Goal: Complete application form

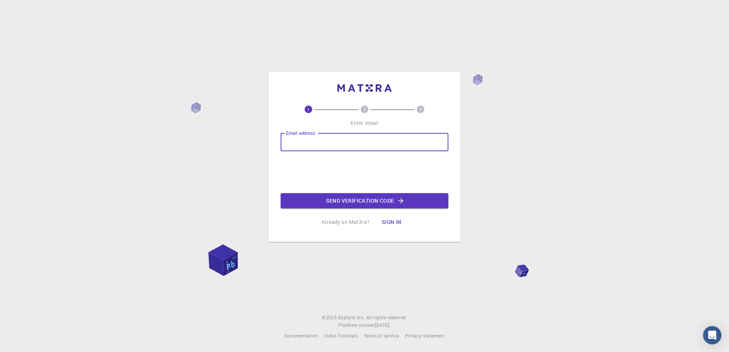
click at [318, 143] on input "Email address" at bounding box center [365, 142] width 168 height 18
type input "[EMAIL_ADDRESS][DOMAIN_NAME]"
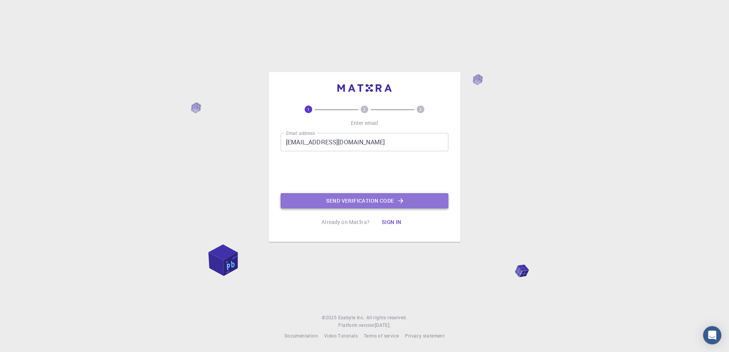
click at [342, 200] on button "Send verification code" at bounding box center [365, 200] width 168 height 15
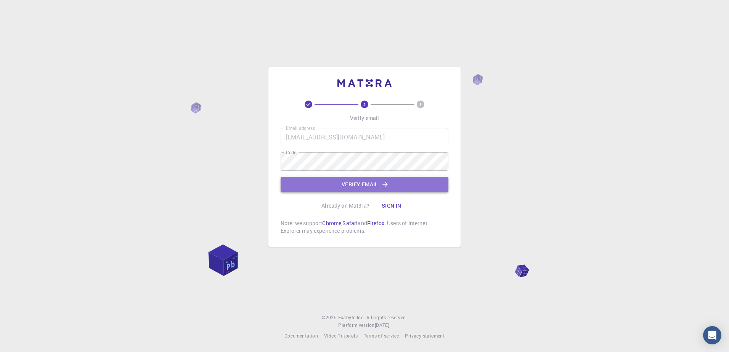
click at [382, 185] on icon "button" at bounding box center [385, 185] width 8 height 8
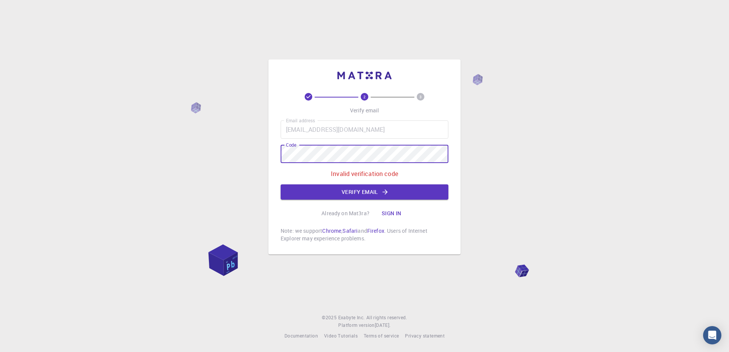
click at [242, 163] on div "2 3 Verify email Email address [EMAIL_ADDRESS][DOMAIN_NAME] Email address Code …" at bounding box center [364, 176] width 729 height 352
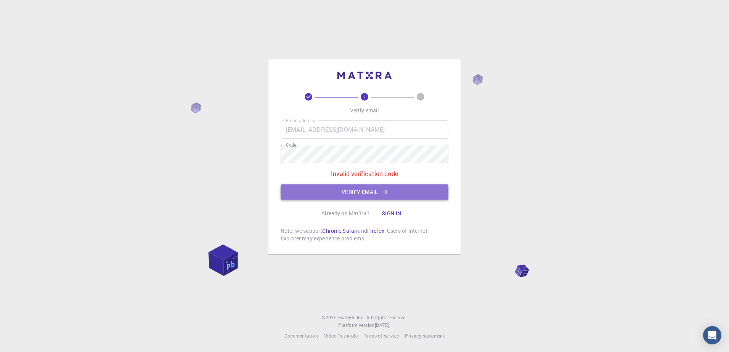
click at [394, 194] on button "Verify email" at bounding box center [365, 192] width 168 height 15
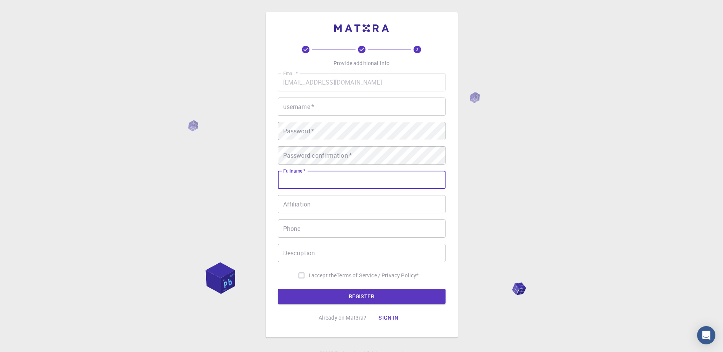
click at [325, 179] on input "Fullname   *" at bounding box center [362, 180] width 168 height 18
type input "[PERSON_NAME]"
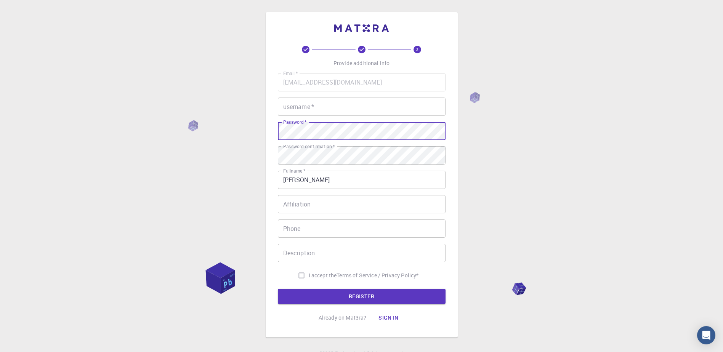
click at [339, 104] on input "username   *" at bounding box center [362, 107] width 168 height 18
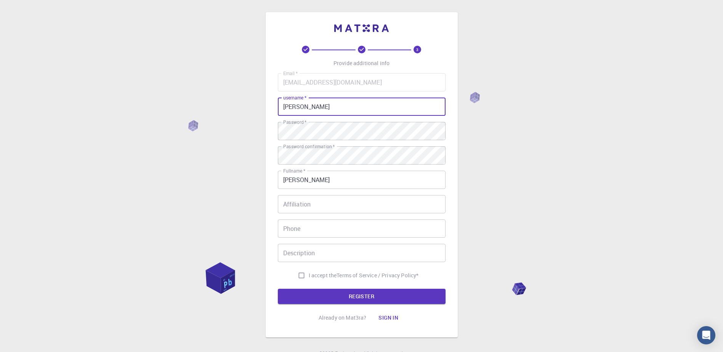
type input "[PERSON_NAME]"
click at [300, 273] on input "I accept the Terms of Service / Privacy Policy *" at bounding box center [301, 275] width 14 height 14
checkbox input "true"
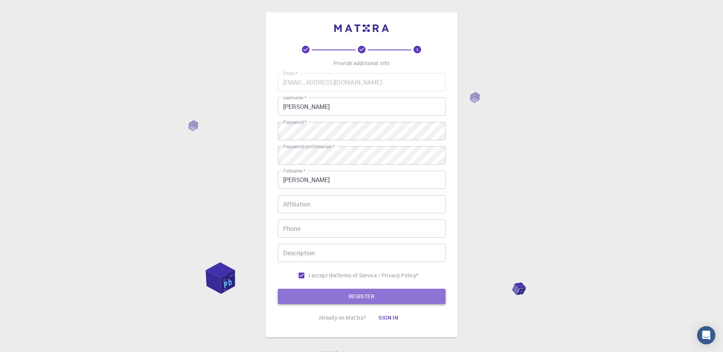
click at [358, 296] on button "REGISTER" at bounding box center [362, 296] width 168 height 15
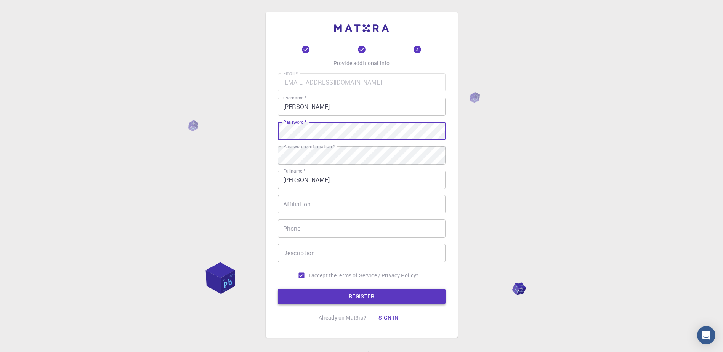
click at [355, 295] on button "REGISTER" at bounding box center [362, 296] width 168 height 15
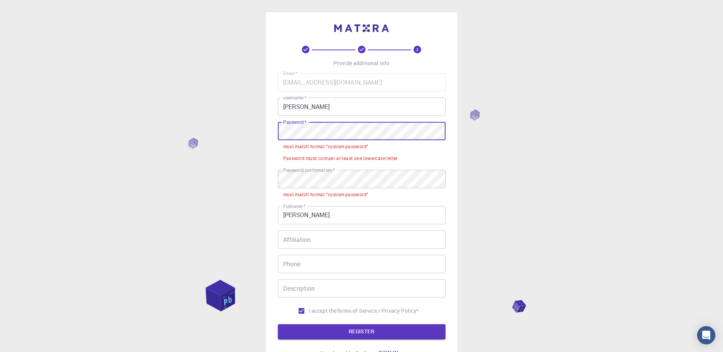
click at [208, 140] on div "3 Provide additional info Email   * [EMAIL_ADDRESS][DOMAIN_NAME] Email   * user…" at bounding box center [361, 211] width 723 height 423
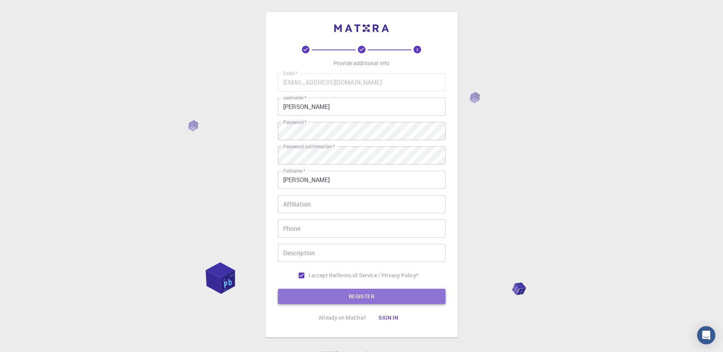
click at [358, 294] on button "REGISTER" at bounding box center [362, 296] width 168 height 15
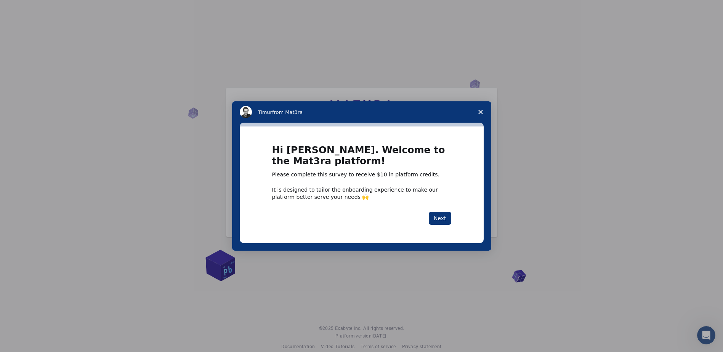
click at [480, 111] on polygon "Close survey" at bounding box center [481, 112] width 5 height 5
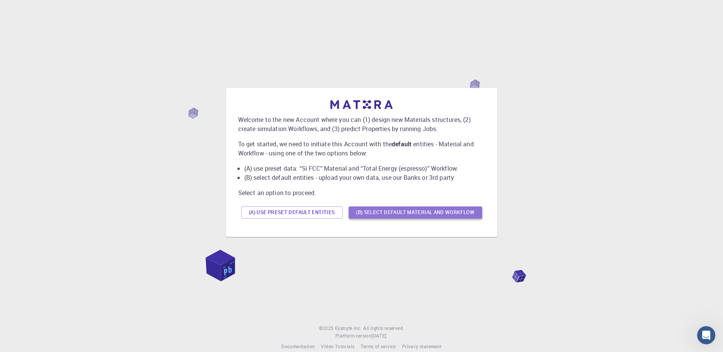
click at [424, 213] on button "(B) Select default material and workflow" at bounding box center [415, 213] width 133 height 12
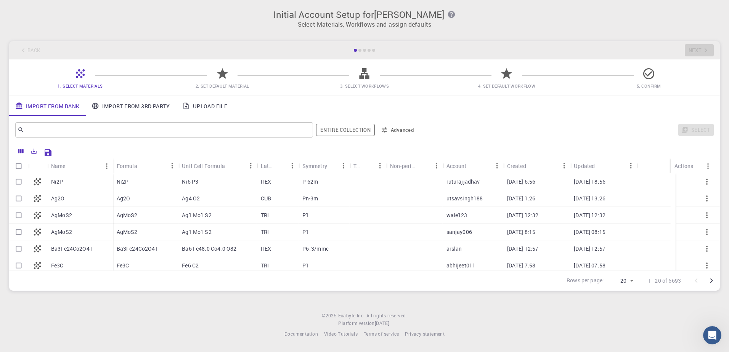
click at [208, 107] on link "Upload File" at bounding box center [204, 106] width 57 height 20
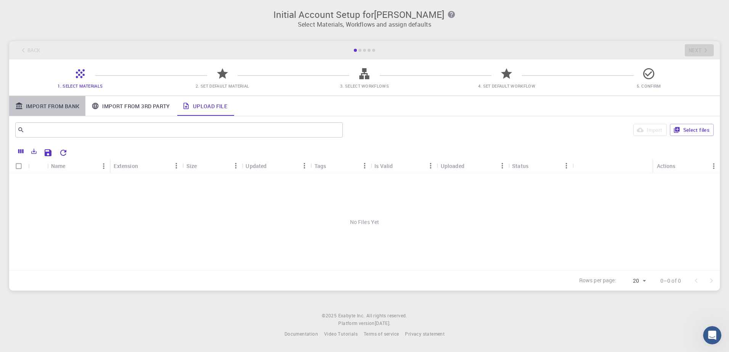
click at [48, 102] on link "Import From Bank" at bounding box center [47, 106] width 76 height 20
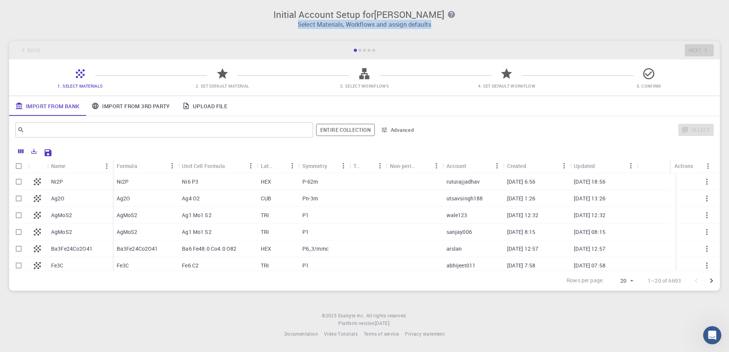
drag, startPoint x: 297, startPoint y: 24, endPoint x: 442, endPoint y: 24, distance: 145.3
click at [442, 24] on p "Select Materials, Workflows and assign defaults" at bounding box center [365, 24] width 702 height 9
click at [66, 266] on div "Fe3C" at bounding box center [80, 265] width 66 height 17
checkbox input "true"
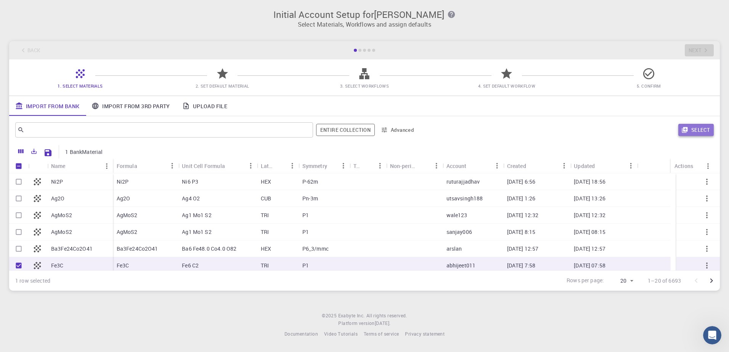
click at [703, 128] on button "Select" at bounding box center [695, 130] width 35 height 12
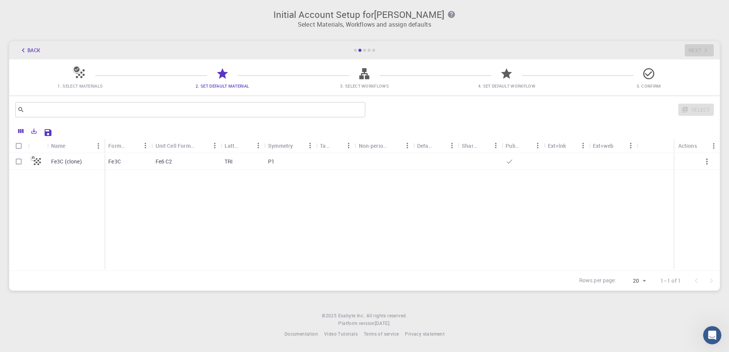
click at [22, 164] on input "Select row" at bounding box center [18, 161] width 14 height 14
checkbox input "true"
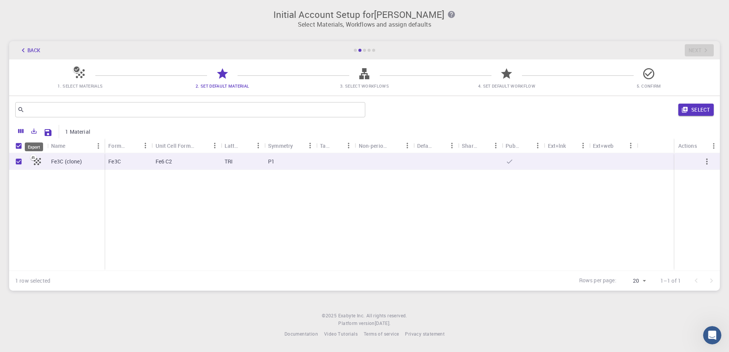
click at [31, 132] on icon "Export" at bounding box center [34, 131] width 7 height 7
click at [164, 202] on div "Fe3C (clone) Fe3C Fe6 C2 TRI P1" at bounding box center [364, 211] width 711 height 117
click at [693, 113] on button "Select" at bounding box center [695, 110] width 35 height 12
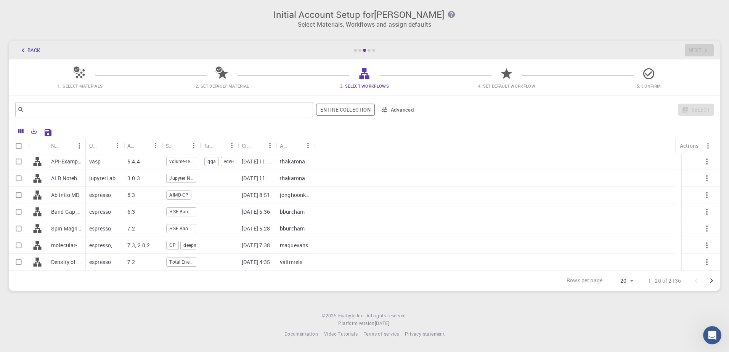
click at [31, 213] on div at bounding box center [37, 212] width 19 height 17
checkbox input "true"
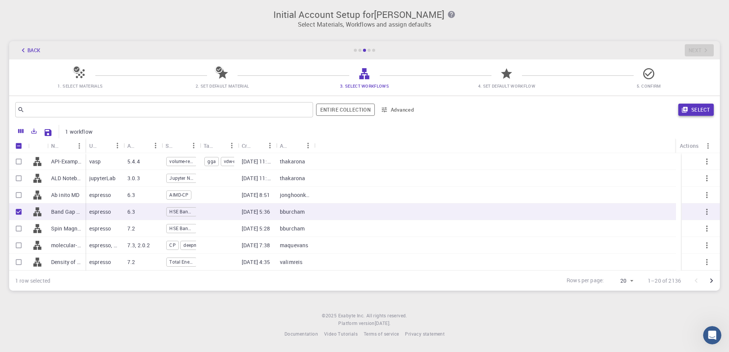
click at [694, 106] on button "Select" at bounding box center [695, 110] width 35 height 12
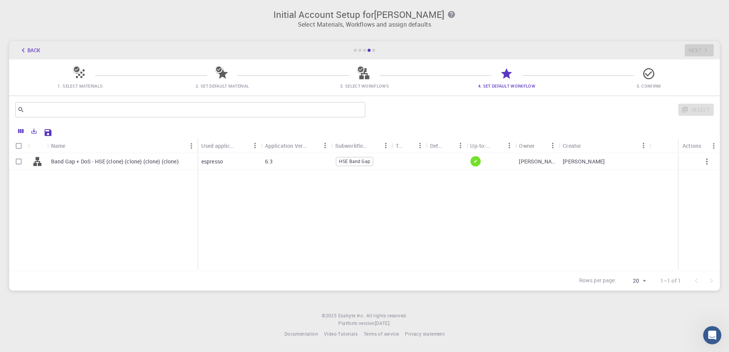
click at [18, 161] on input "Select row" at bounding box center [18, 161] width 14 height 14
checkbox input "true"
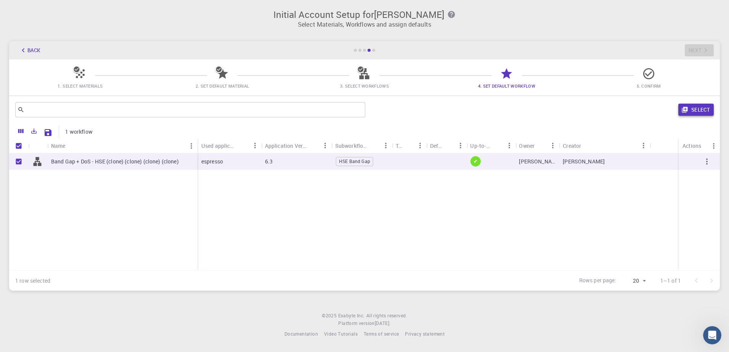
click at [697, 109] on button "Select" at bounding box center [695, 110] width 35 height 12
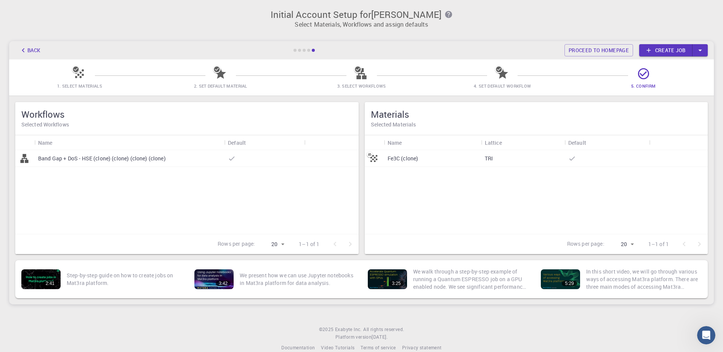
click at [77, 156] on p "Band Gap + DoS - HSE (clone) (clone) (clone) (clone)" at bounding box center [102, 159] width 128 height 8
